Goal: Transaction & Acquisition: Obtain resource

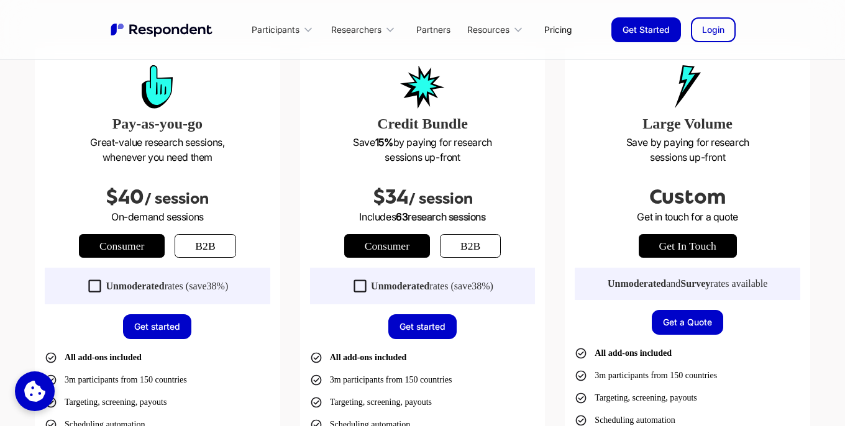
scroll to position [349, 0]
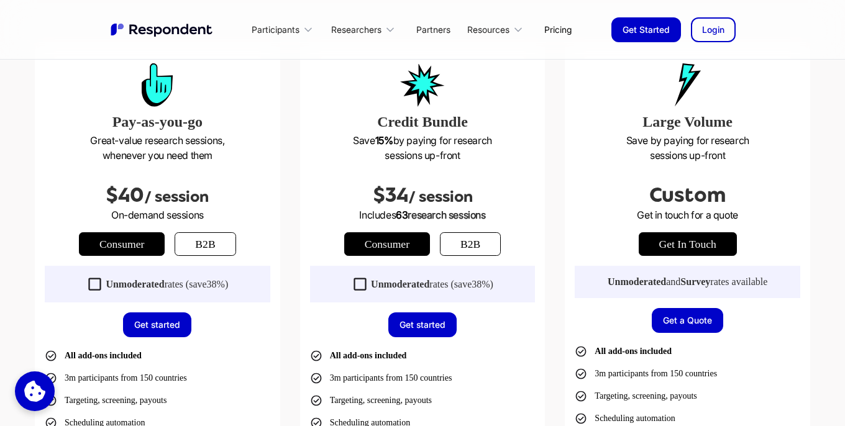
click at [94, 283] on icon at bounding box center [94, 284] width 17 height 17
click at [354, 285] on icon at bounding box center [360, 284] width 12 height 12
click at [362, 283] on icon at bounding box center [360, 284] width 17 height 17
click at [98, 281] on icon at bounding box center [95, 284] width 12 height 12
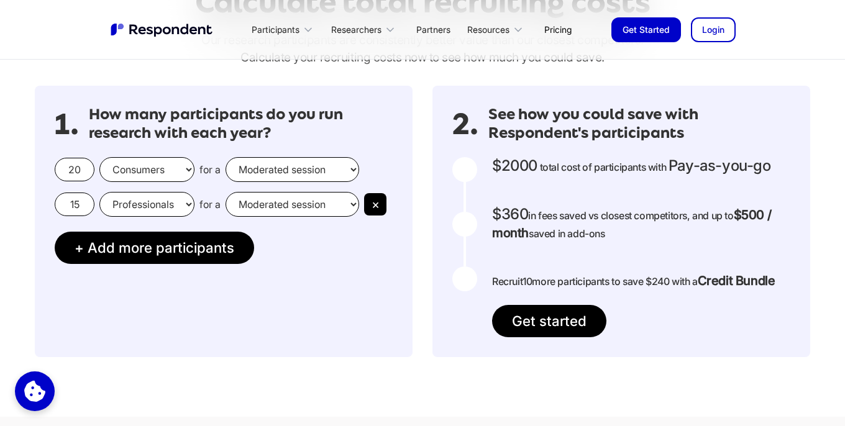
scroll to position [1102, 0]
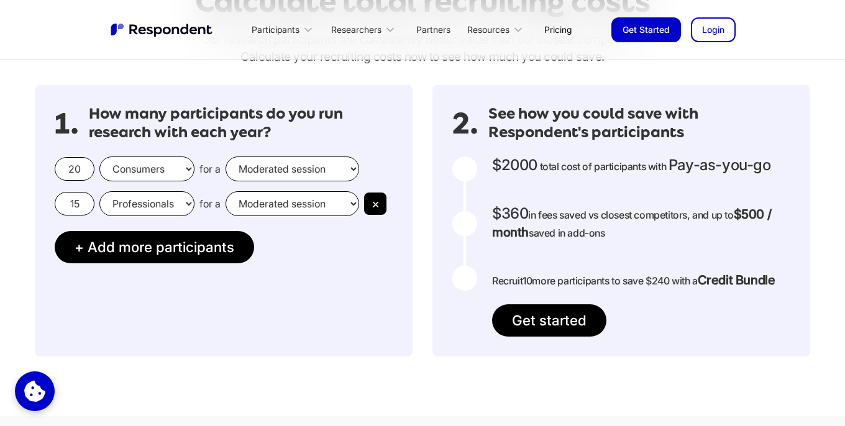
click at [336, 170] on select "Moderated session Unmoderated session" at bounding box center [293, 169] width 134 height 25
click at [76, 173] on input "20" at bounding box center [75, 169] width 40 height 24
type input "2"
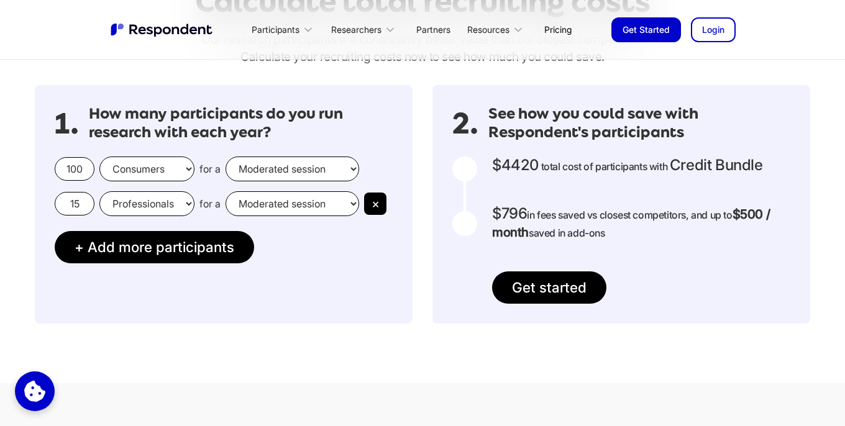
type input "100"
click at [75, 204] on input "15" at bounding box center [75, 204] width 40 height 24
type input "1"
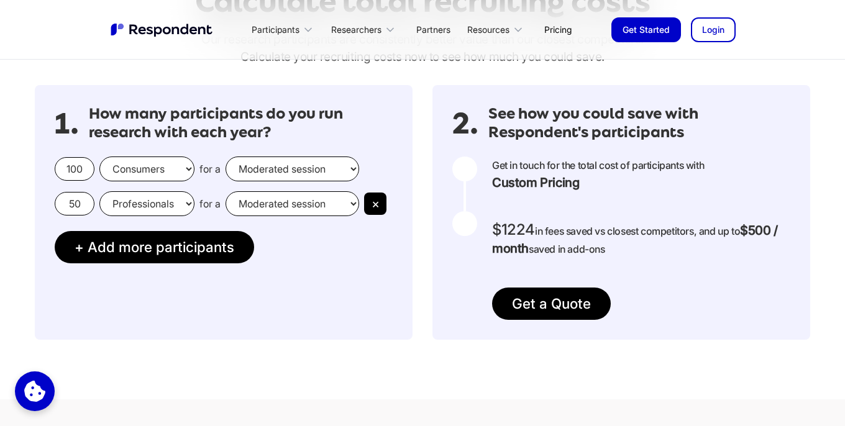
type input "50"
click at [316, 337] on div "1. How many participants do you run research with each year? 100 Consumers Prof…" at bounding box center [224, 212] width 378 height 255
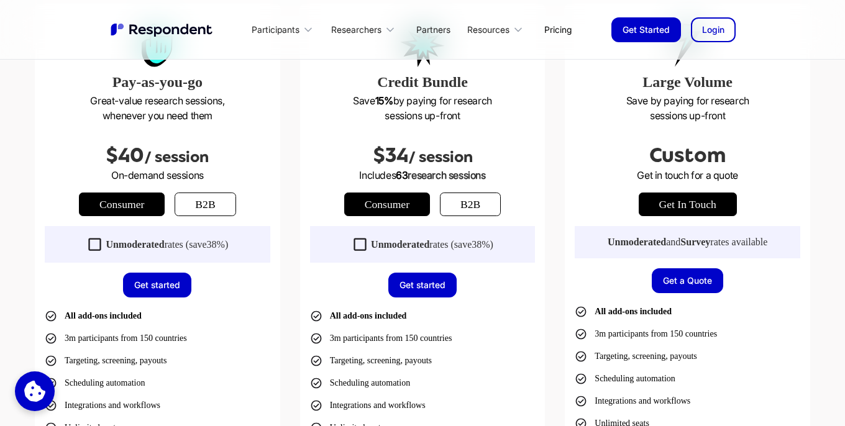
scroll to position [400, 0]
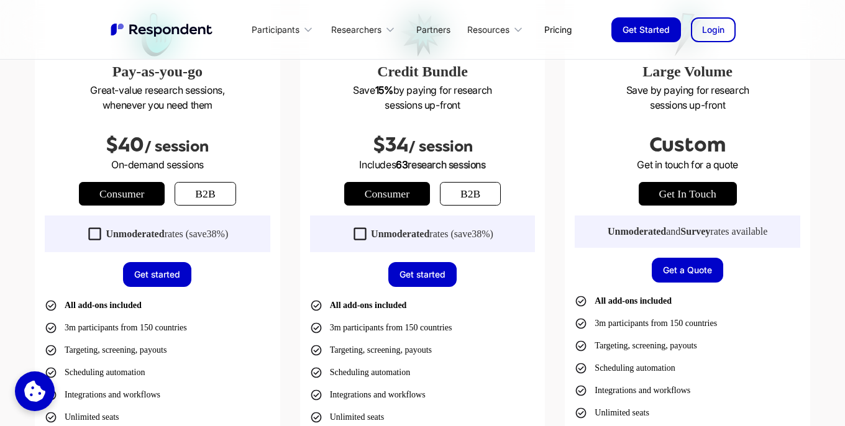
click at [711, 182] on link "get in touch" at bounding box center [688, 194] width 98 height 24
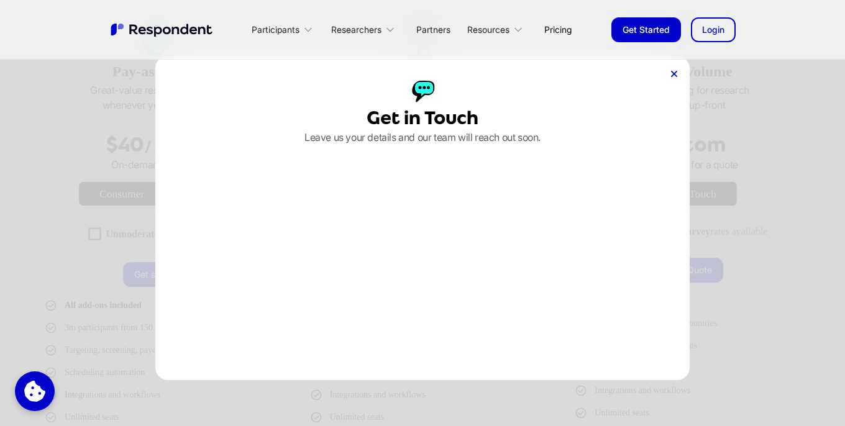
click at [677, 72] on div "Get in Touch Leave us your details and our team will reach out soon." at bounding box center [422, 218] width 534 height 325
click at [674, 73] on icon at bounding box center [674, 74] width 6 height 6
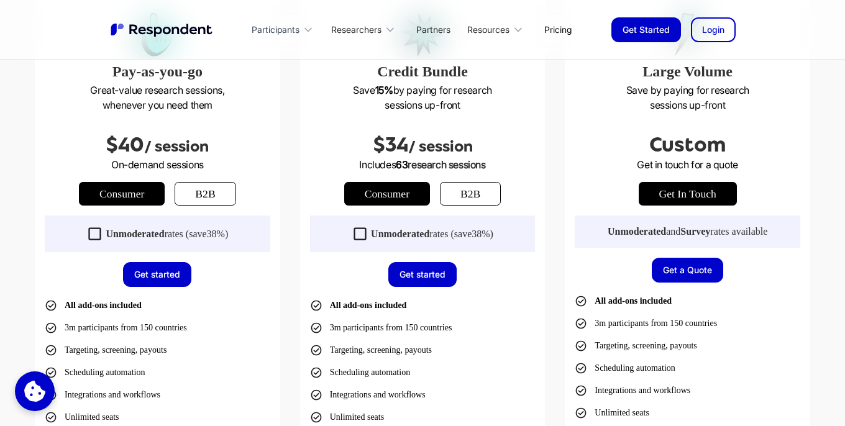
click at [303, 22] on div "Participants" at bounding box center [285, 29] width 80 height 29
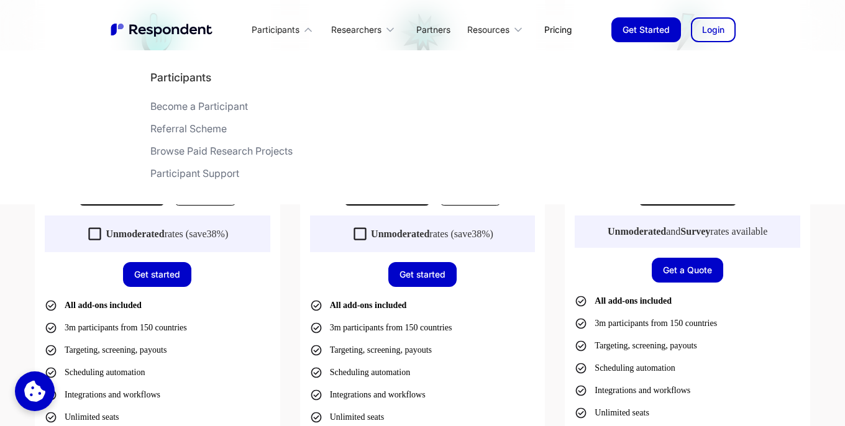
click at [230, 101] on div "Become a Participant" at bounding box center [199, 106] width 98 height 12
